Goal: Transaction & Acquisition: Obtain resource

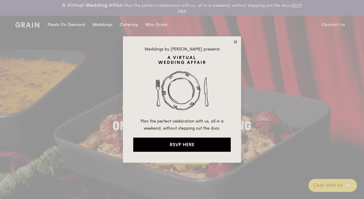
click at [234, 40] on icon at bounding box center [235, 41] width 5 height 5
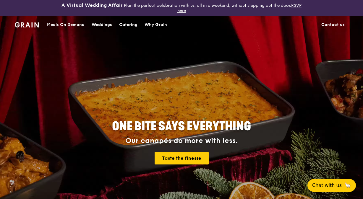
click at [133, 27] on div "Catering" at bounding box center [128, 25] width 18 height 18
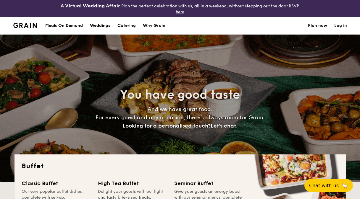
select select
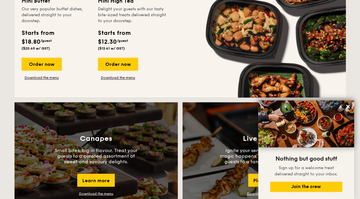
scroll to position [532, 0]
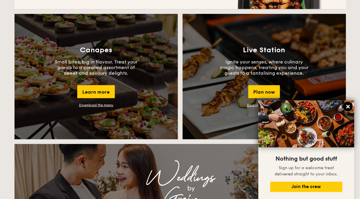
click at [345, 106] on icon at bounding box center [347, 106] width 5 height 5
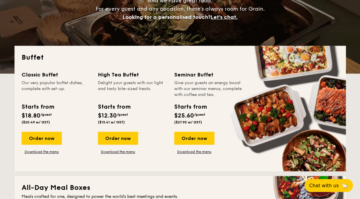
scroll to position [118, 0]
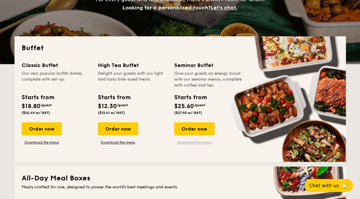
click at [191, 142] on link "Download the menu" at bounding box center [194, 142] width 40 height 5
click at [48, 142] on link "Download the menu" at bounding box center [42, 142] width 40 height 5
